Goal: Information Seeking & Learning: Learn about a topic

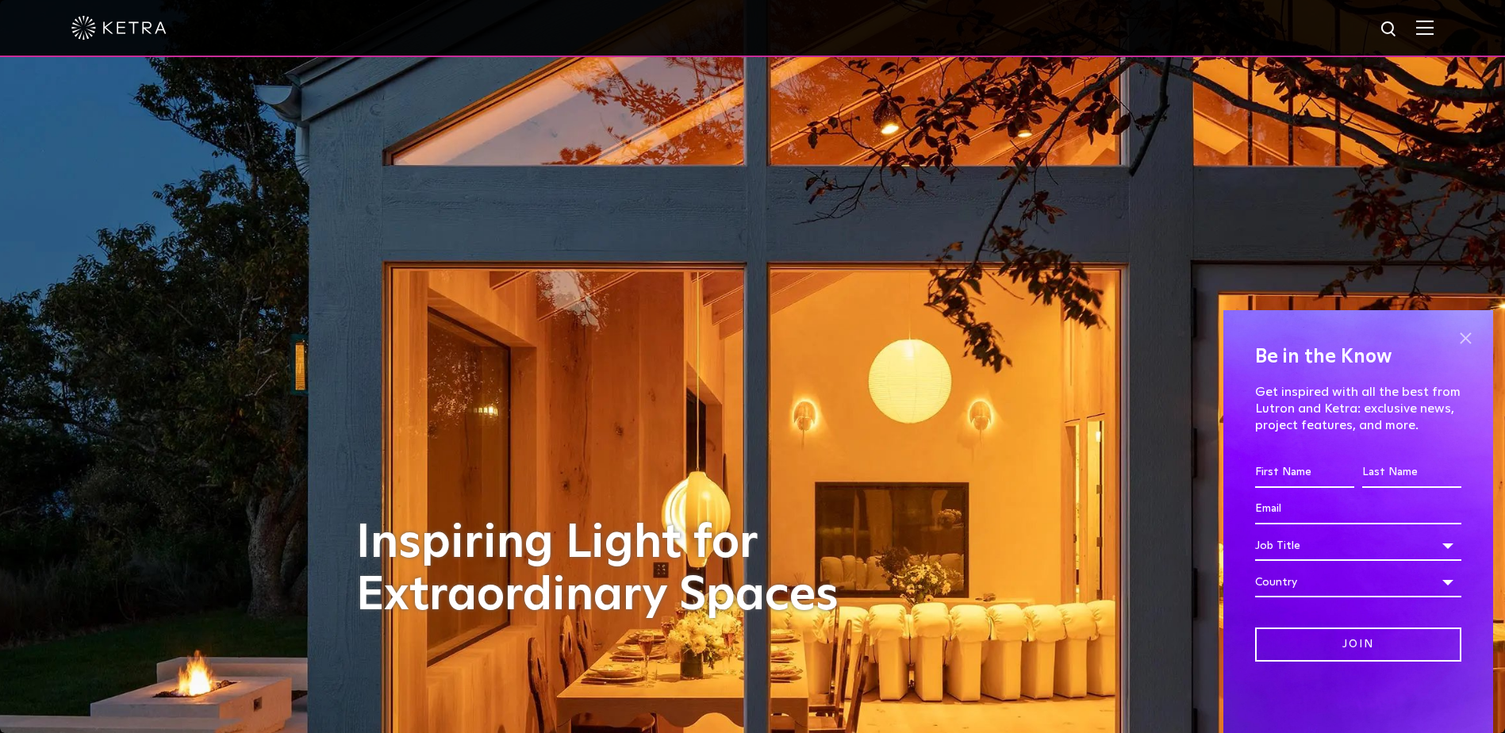
click at [1464, 335] on span at bounding box center [1466, 338] width 24 height 24
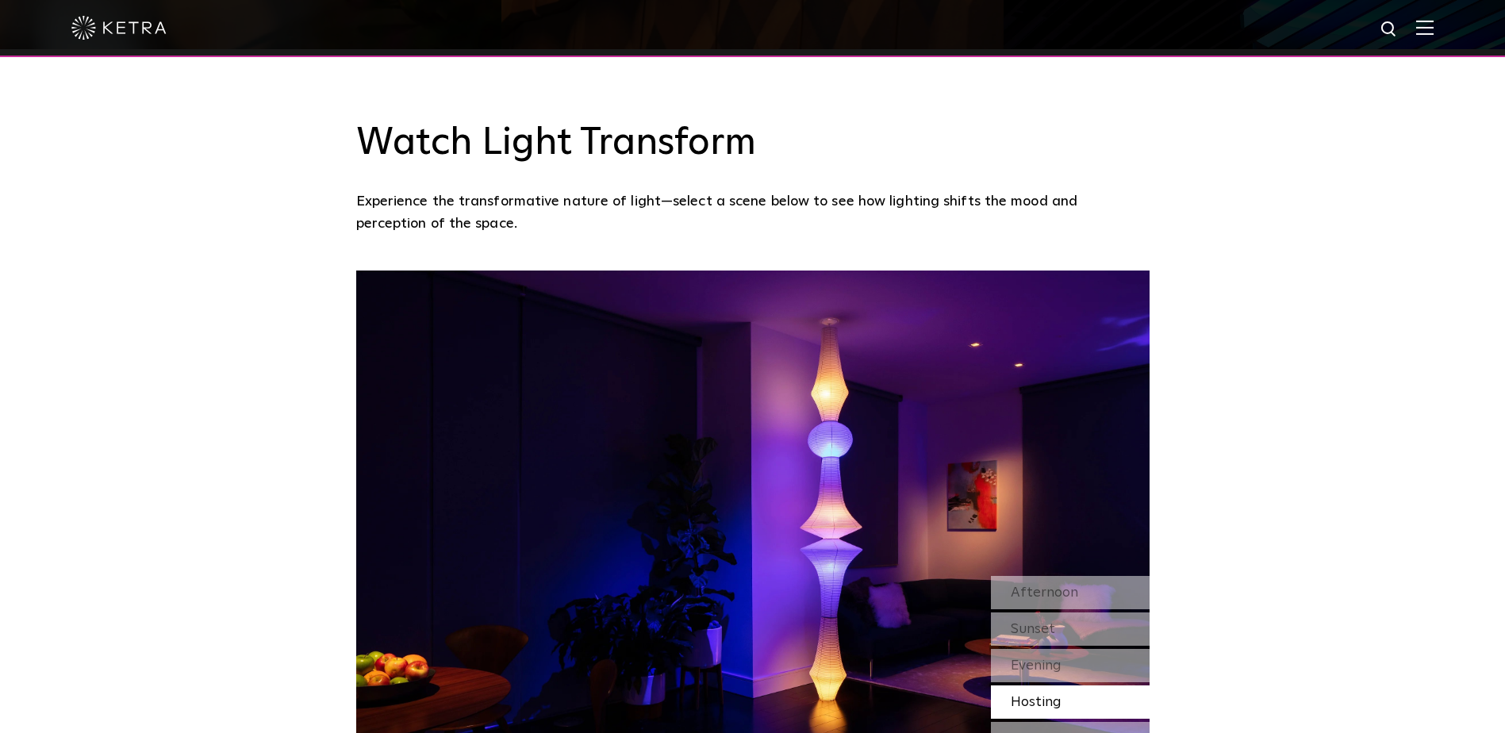
scroll to position [1270, 0]
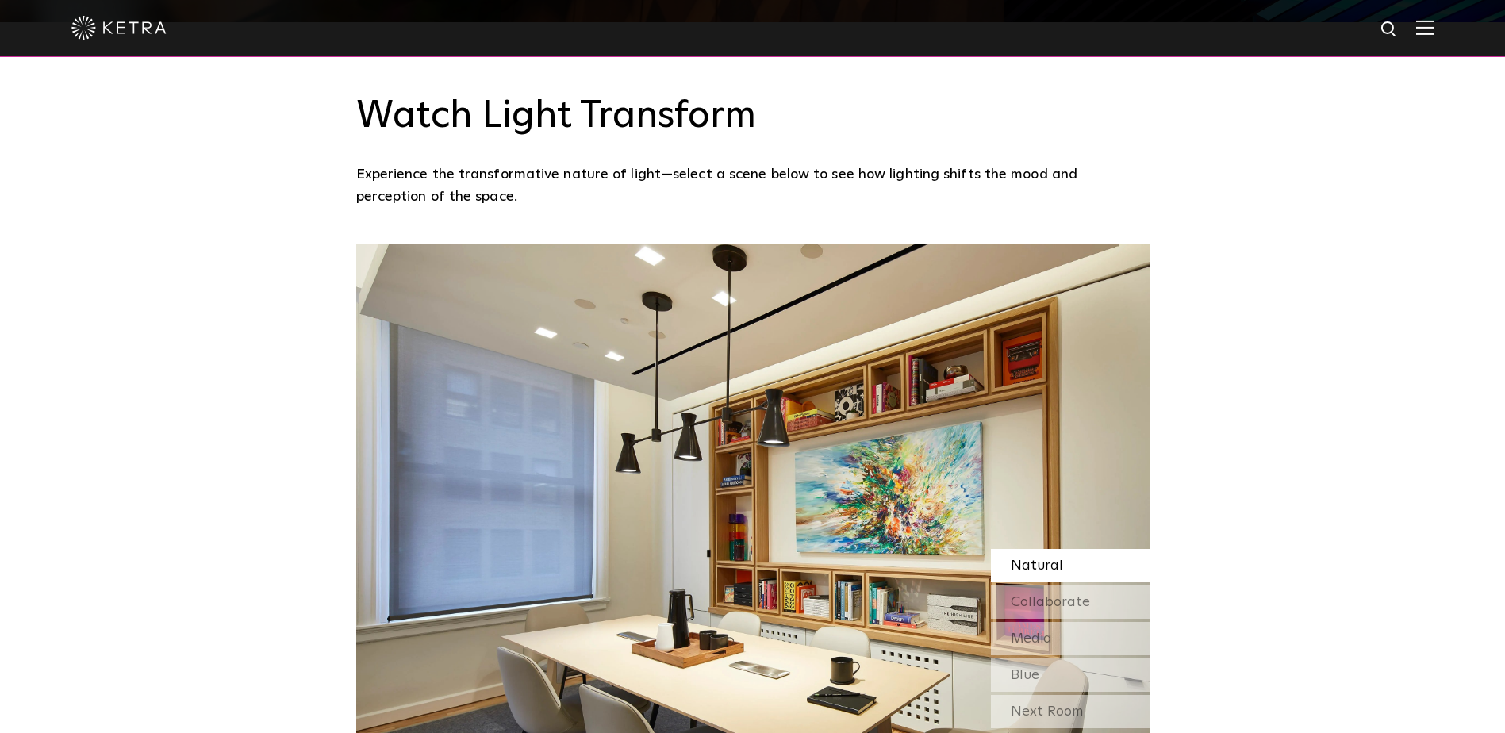
click at [1057, 559] on span "Natural" at bounding box center [1037, 566] width 52 height 14
click at [1064, 609] on span "Collaborate" at bounding box center [1050, 602] width 79 height 14
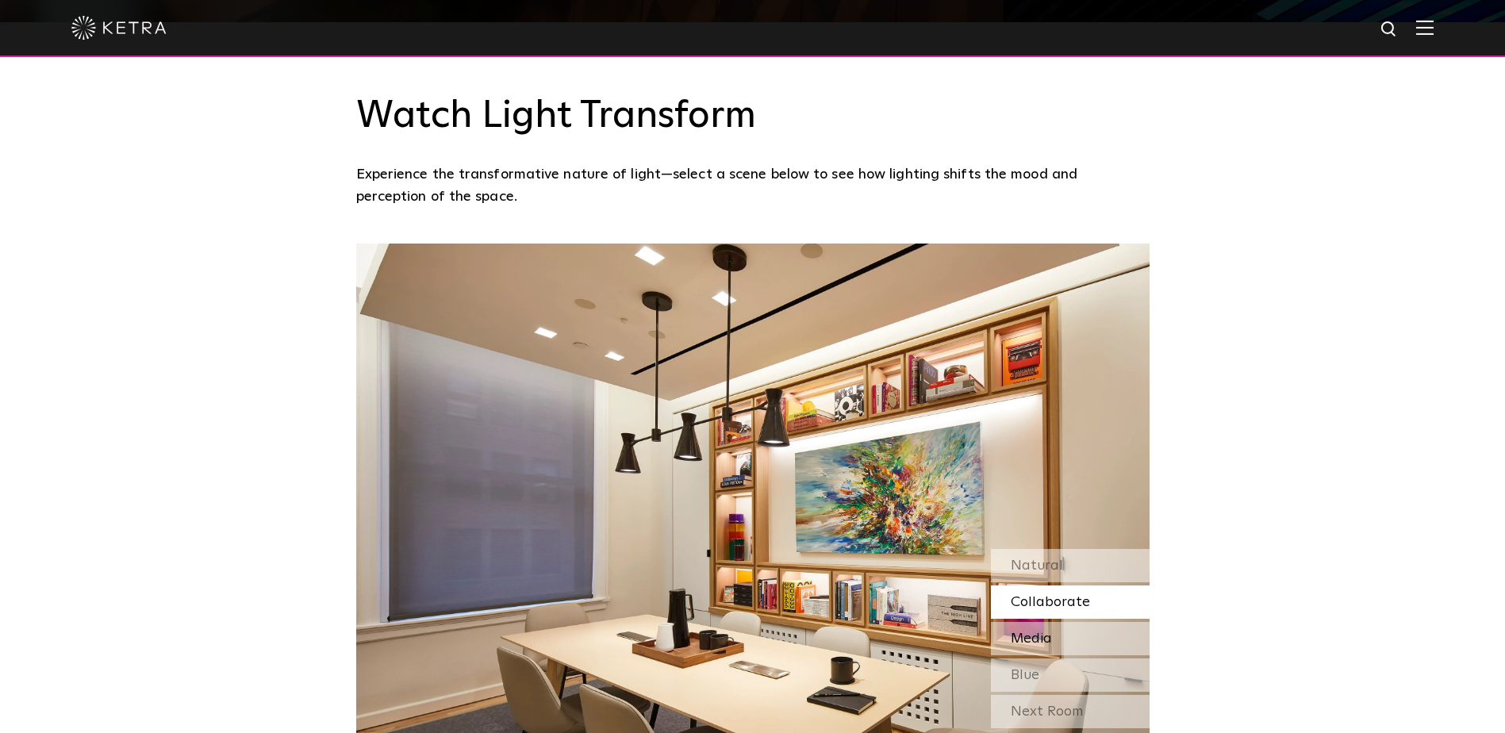
click at [1050, 646] on span "Media" at bounding box center [1031, 639] width 41 height 14
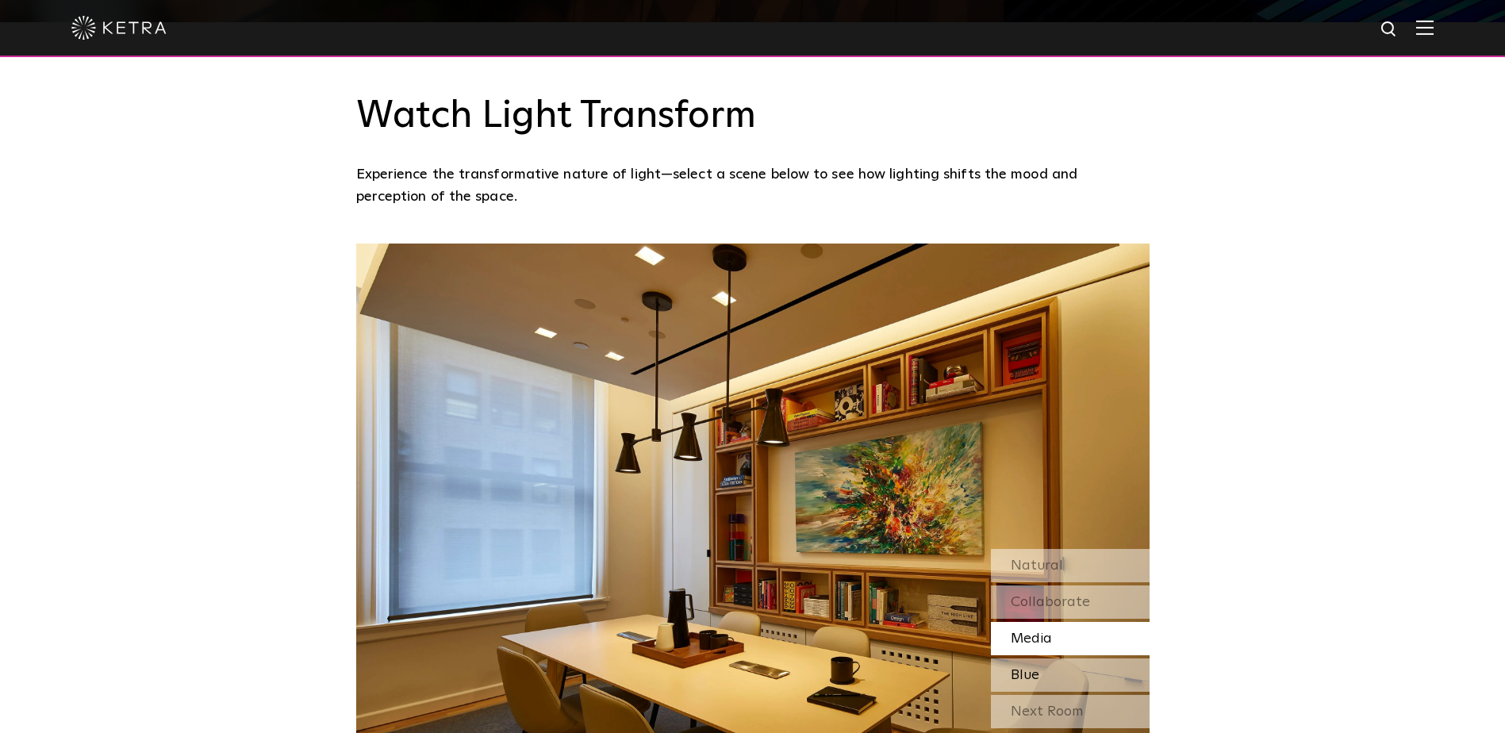
click at [1048, 671] on div "Blue" at bounding box center [1070, 675] width 159 height 33
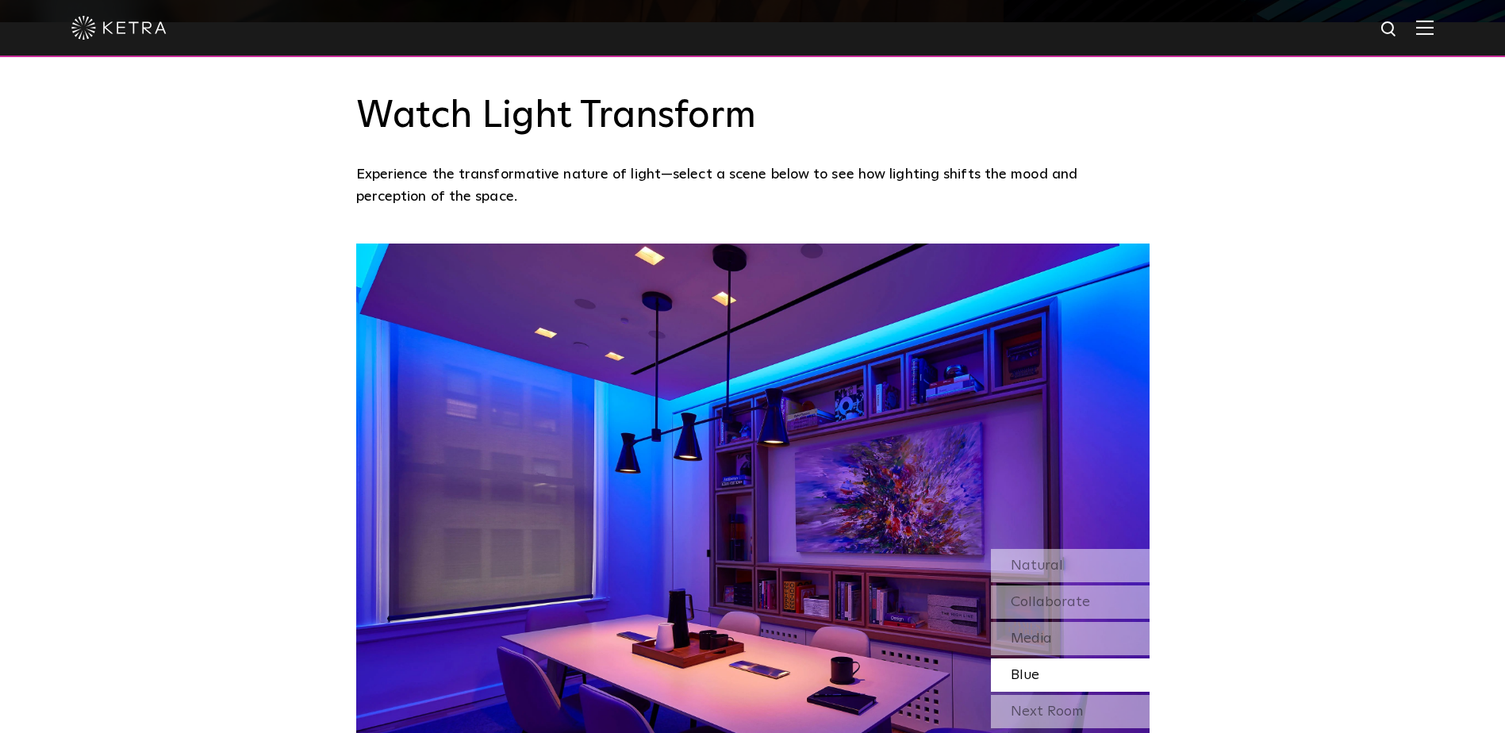
click at [1045, 719] on div "Next Room" at bounding box center [1070, 711] width 159 height 33
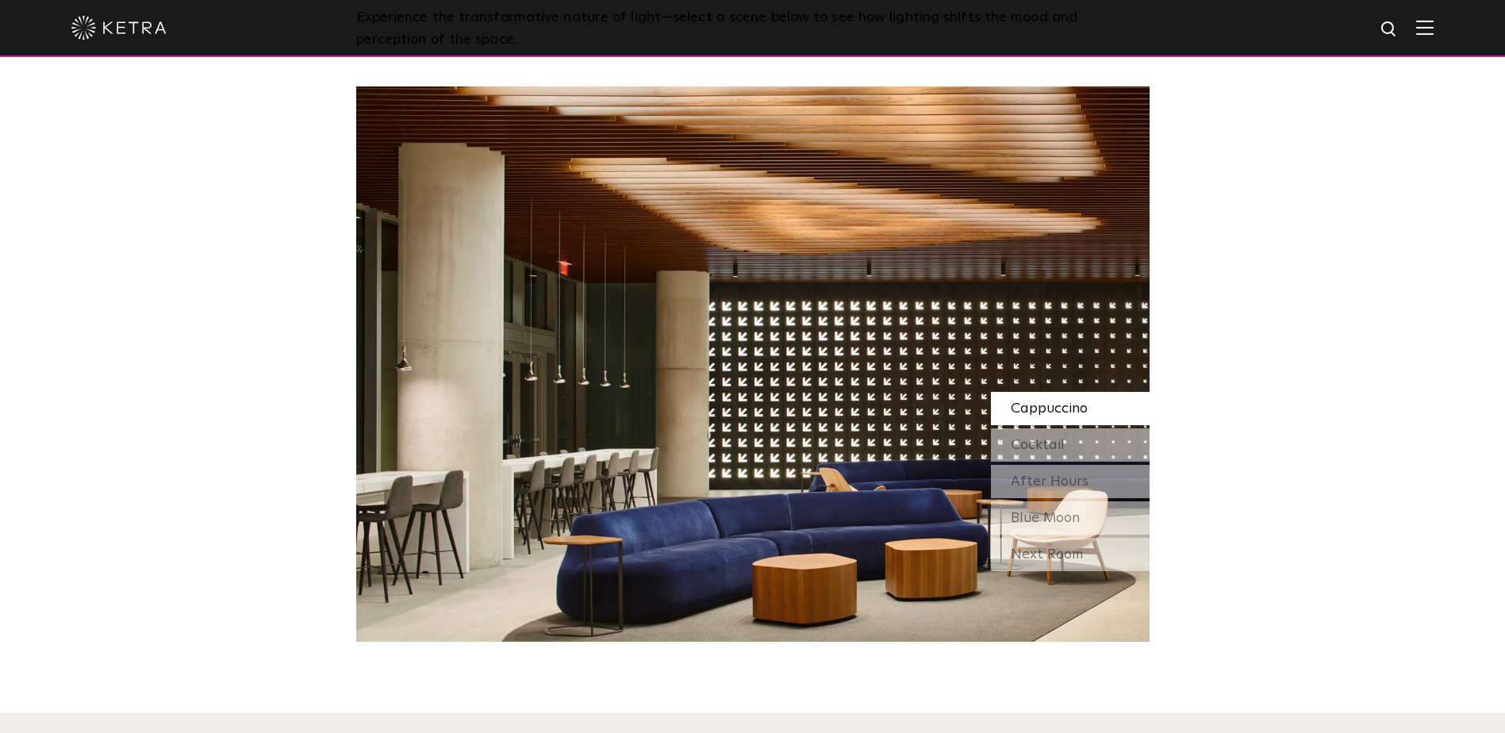
scroll to position [1428, 0]
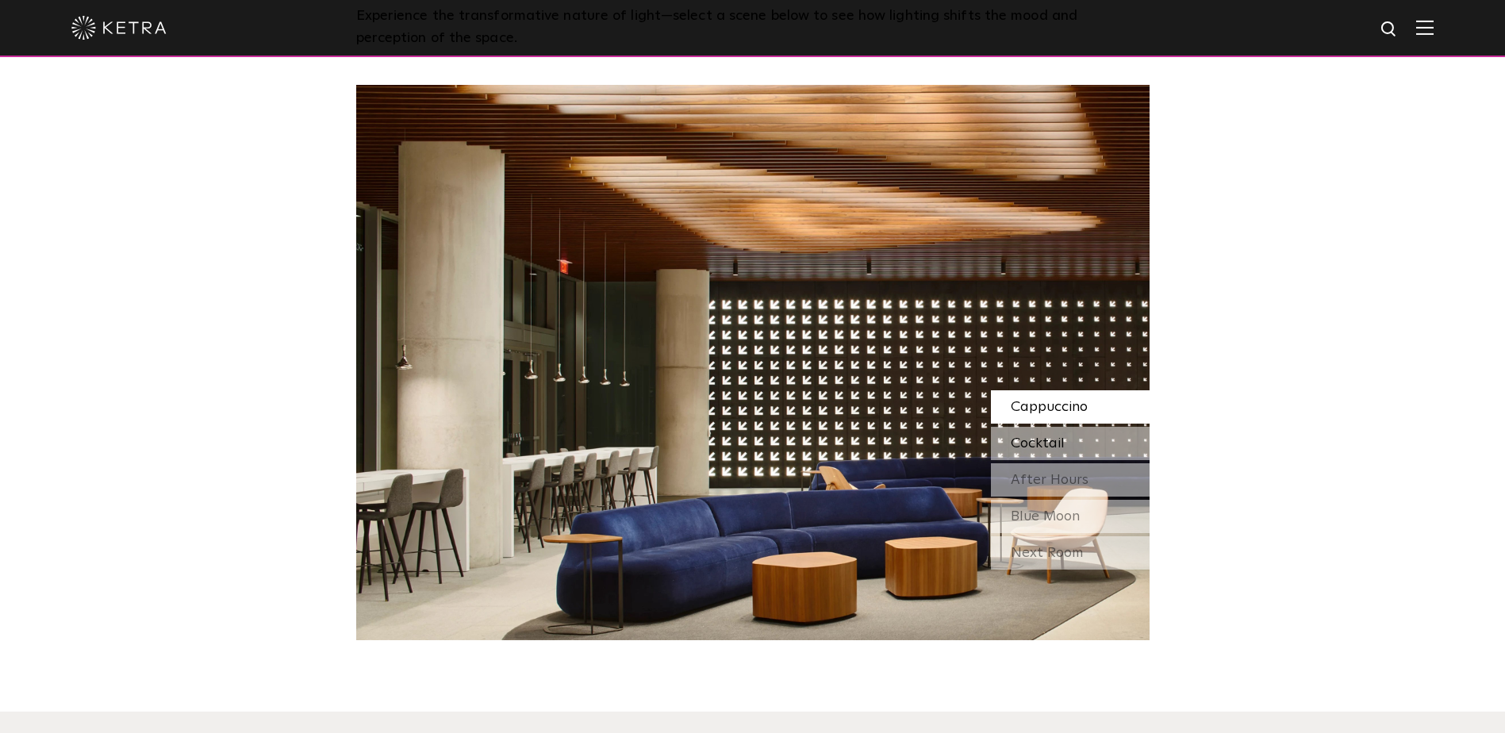
click at [1036, 446] on span "Cocktail" at bounding box center [1038, 443] width 54 height 14
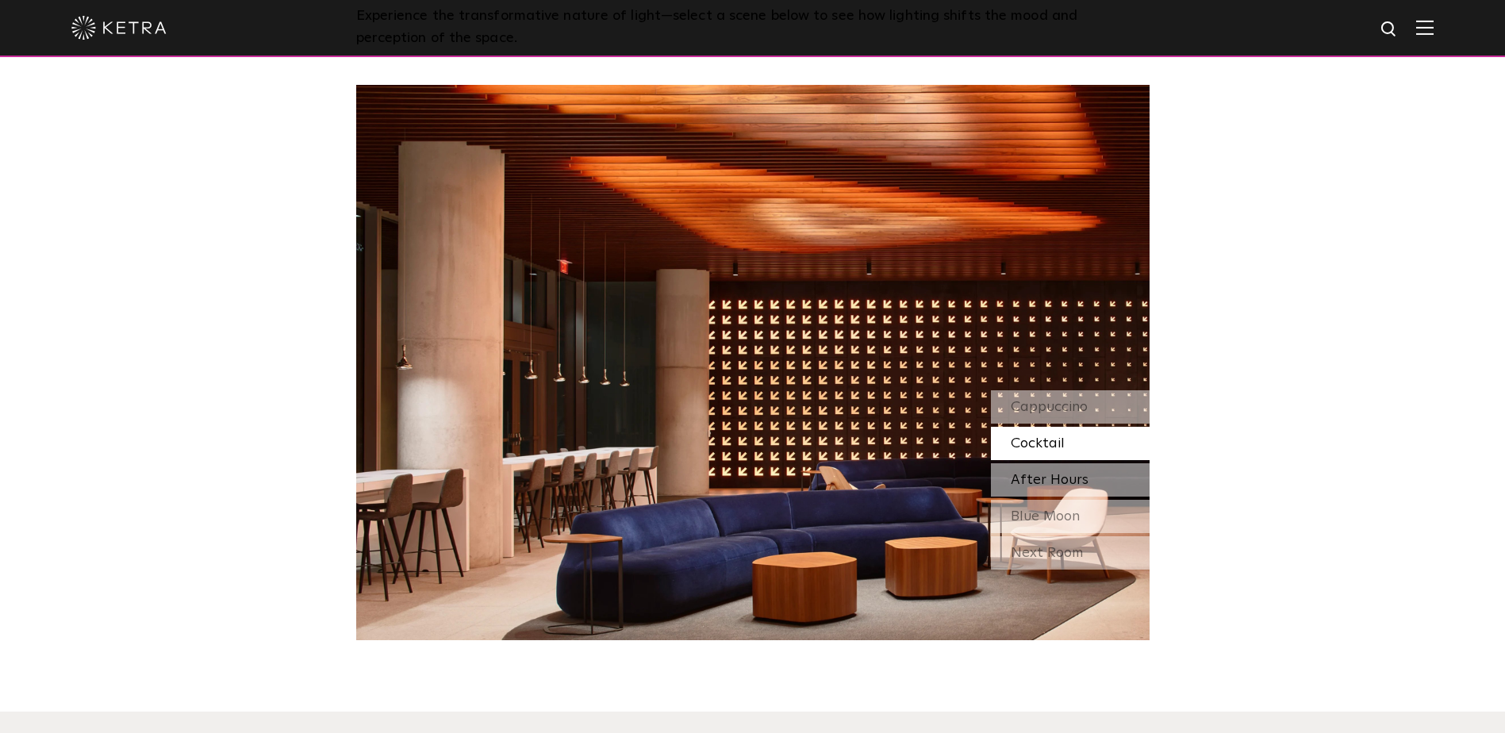
click at [1038, 482] on span "After Hours" at bounding box center [1050, 480] width 78 height 14
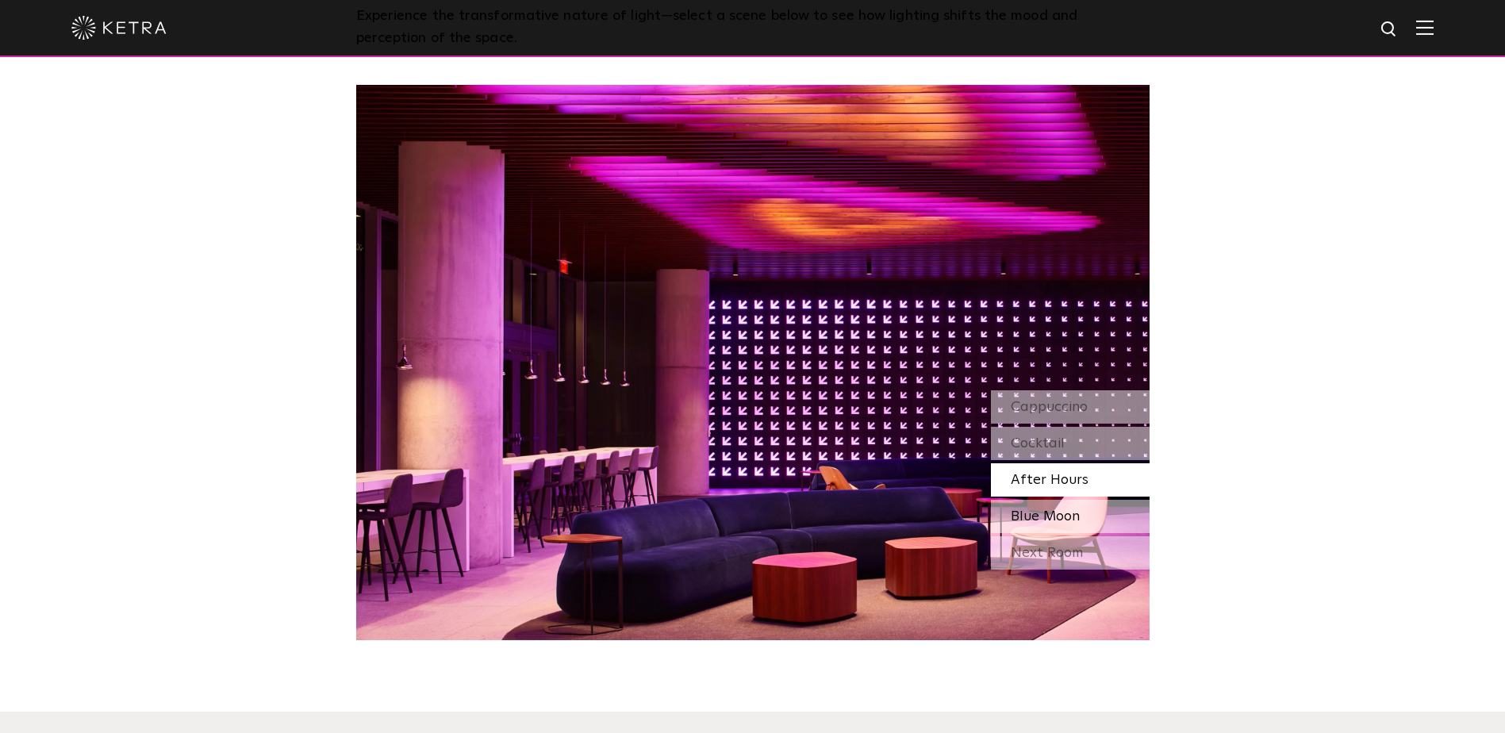
click at [1050, 518] on span "Blue Moon" at bounding box center [1045, 516] width 69 height 14
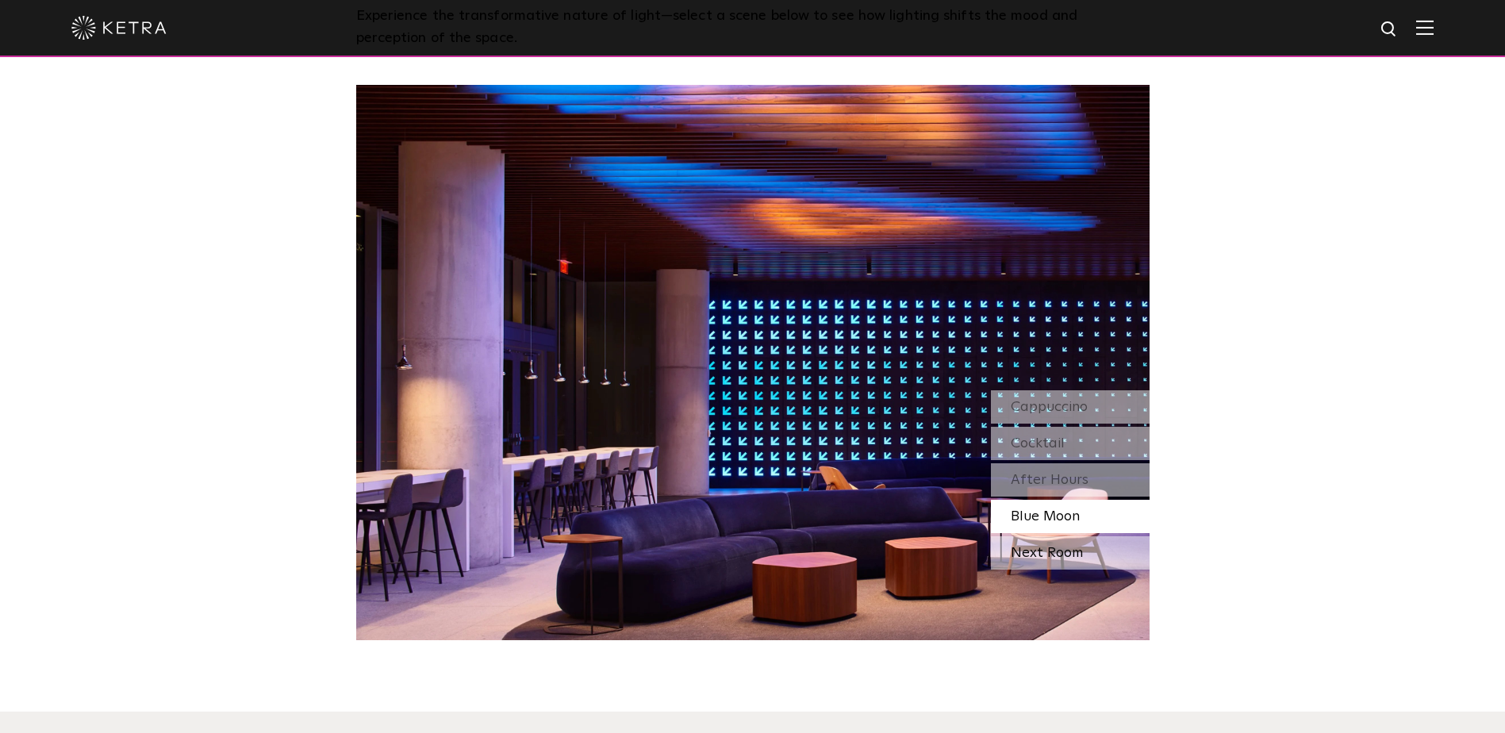
click at [1044, 548] on div "Next Room" at bounding box center [1070, 552] width 159 height 33
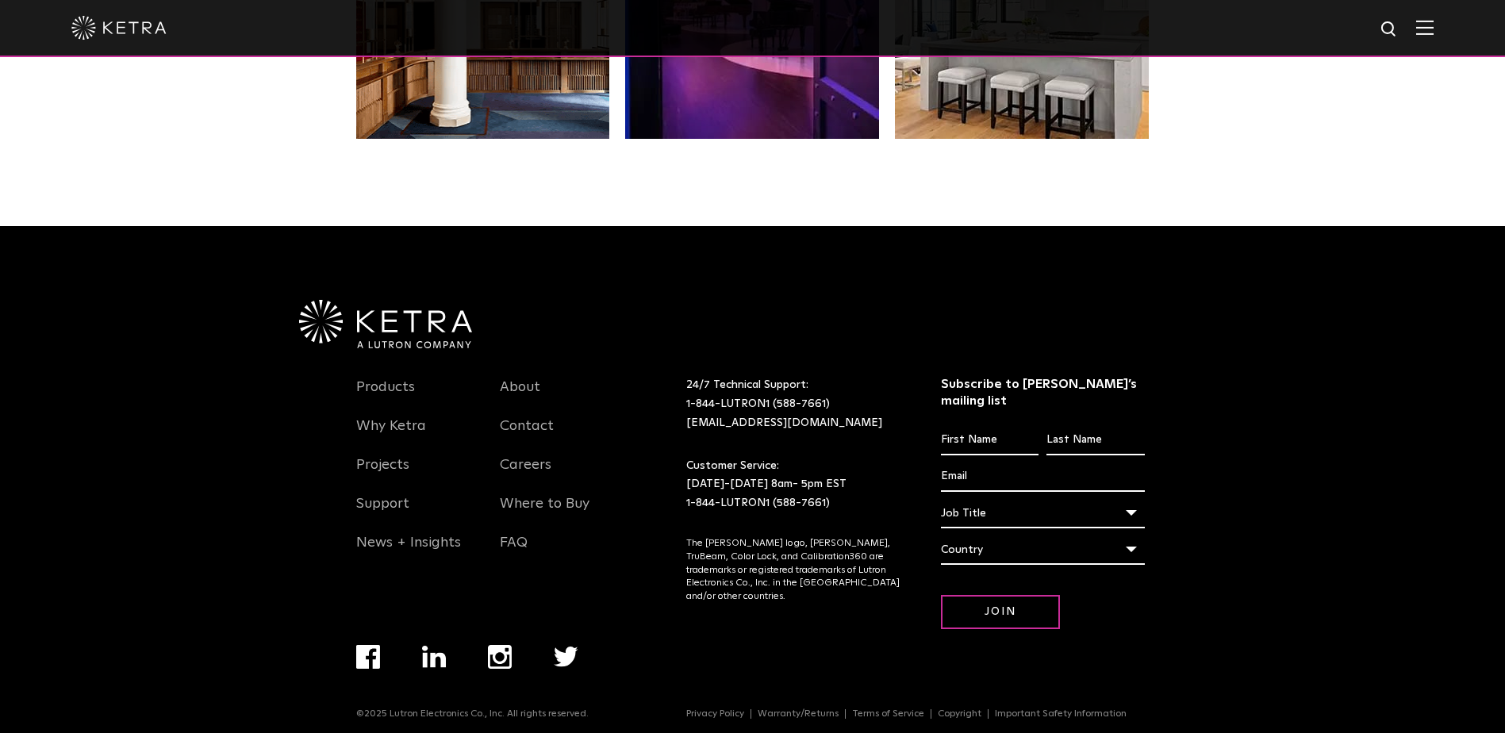
scroll to position [3337, 0]
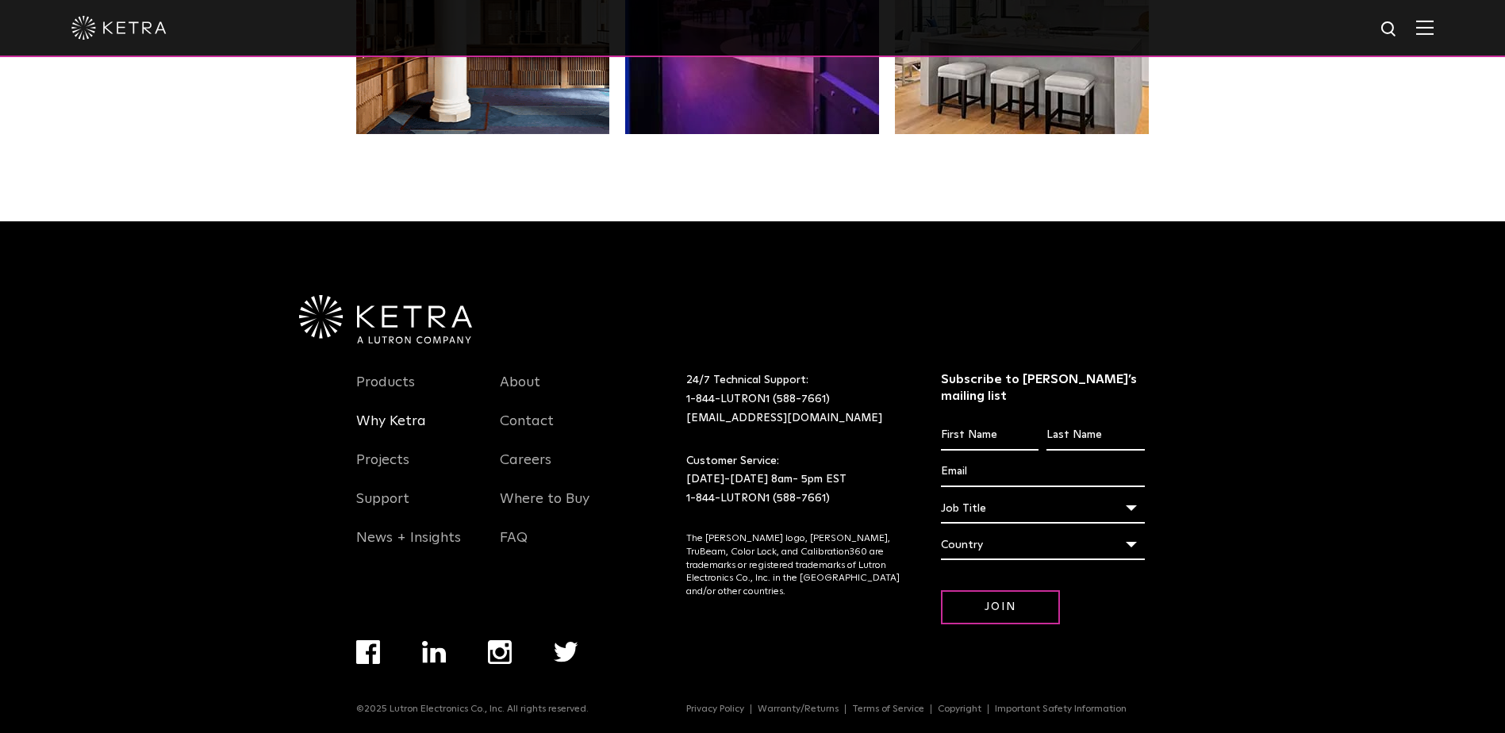
click at [392, 423] on link "Why Ketra" at bounding box center [391, 431] width 70 height 37
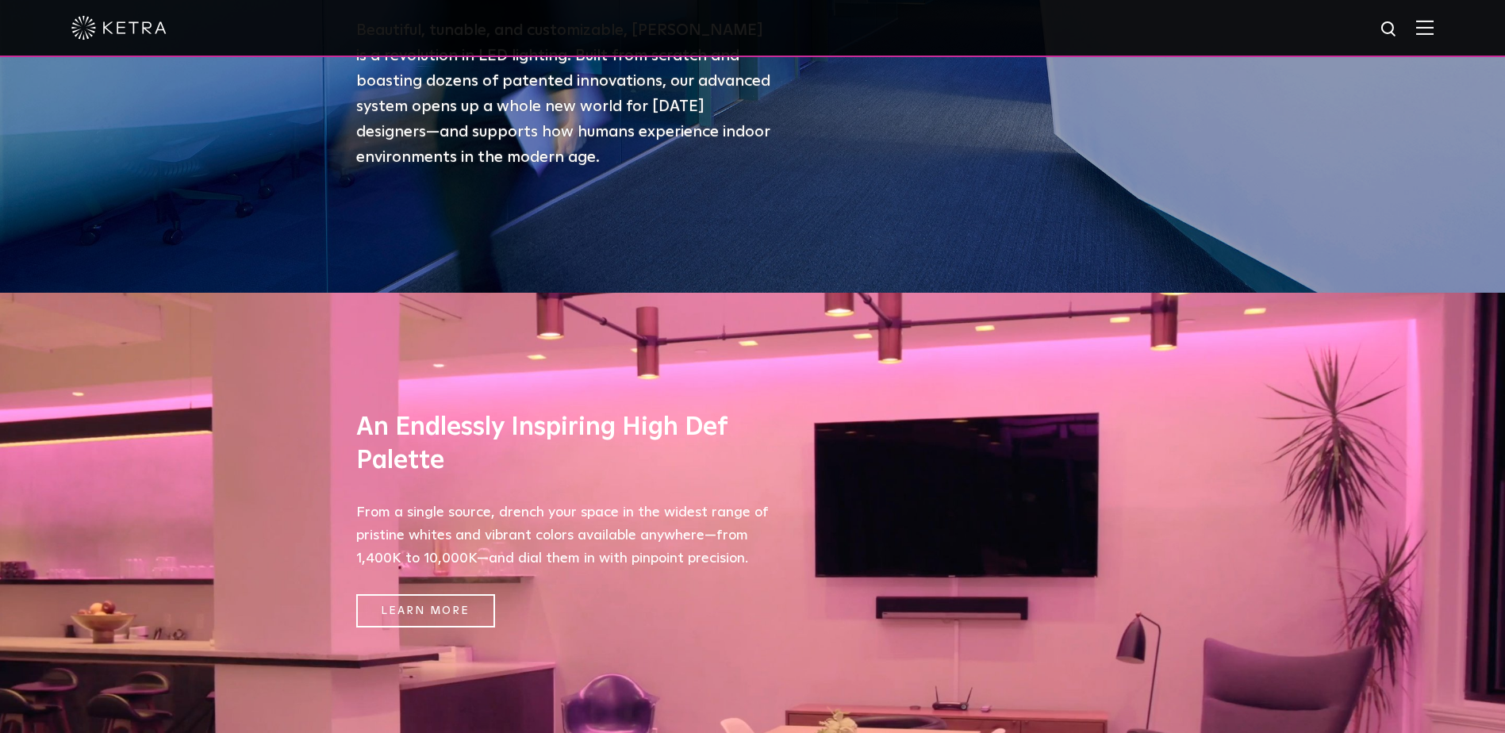
scroll to position [476, 0]
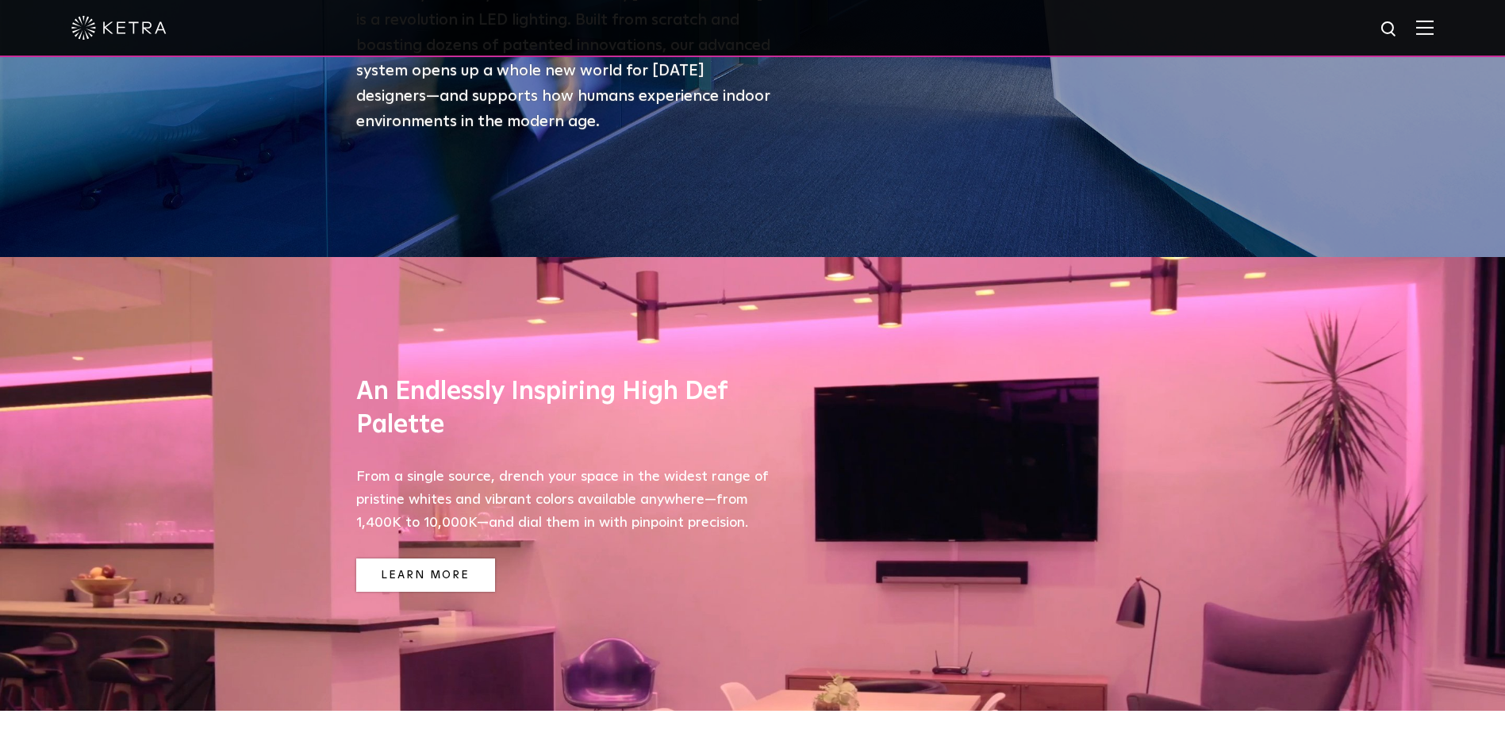
click at [448, 571] on link "Learn More" at bounding box center [425, 576] width 139 height 34
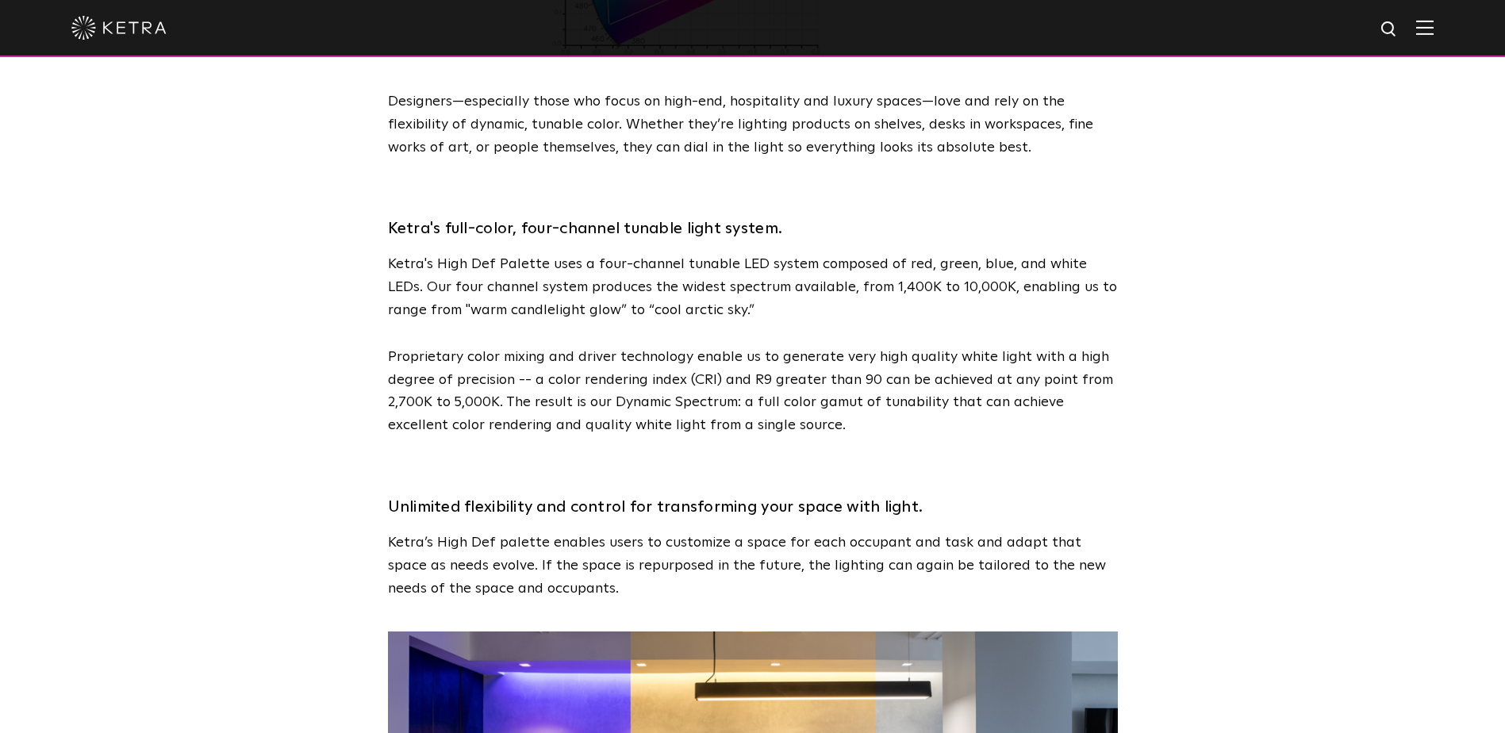
scroll to position [1825, 0]
